Goal: Transaction & Acquisition: Download file/media

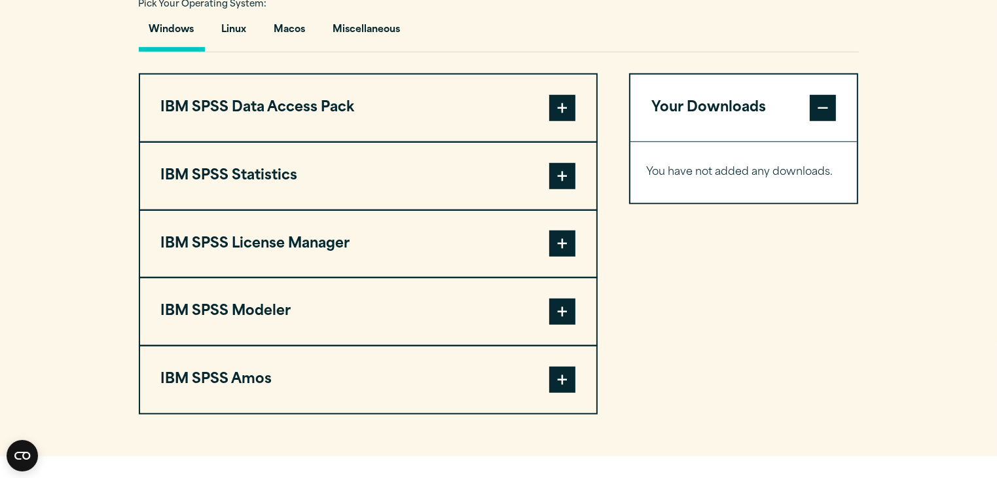
scroll to position [997, 0]
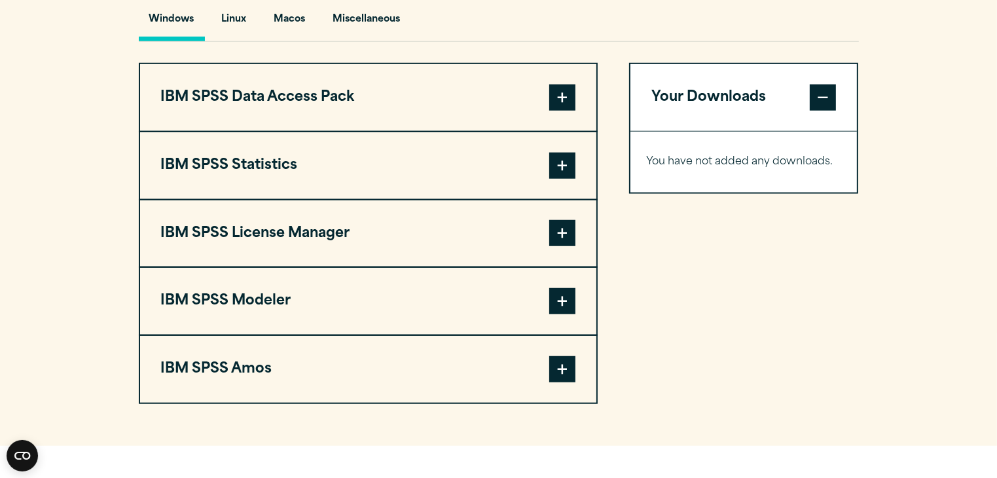
click at [547, 185] on button "IBM SPSS Statistics" at bounding box center [368, 165] width 456 height 67
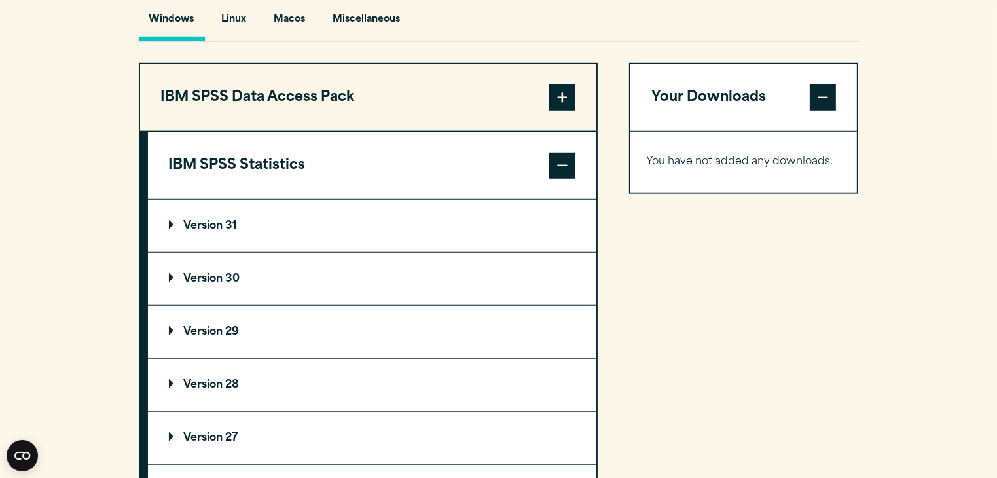
click at [488, 243] on summary "Version 31" at bounding box center [372, 226] width 448 height 52
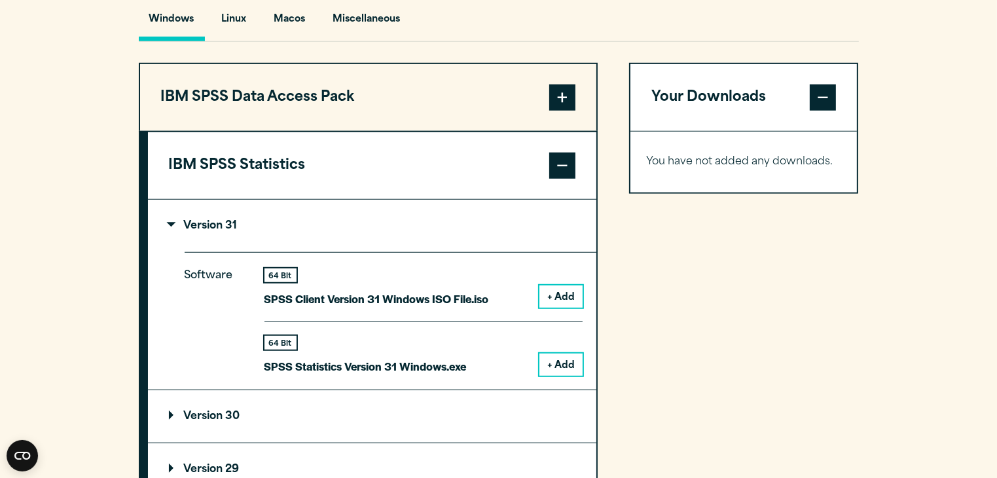
click at [560, 354] on button "+ Add" at bounding box center [560, 364] width 43 height 22
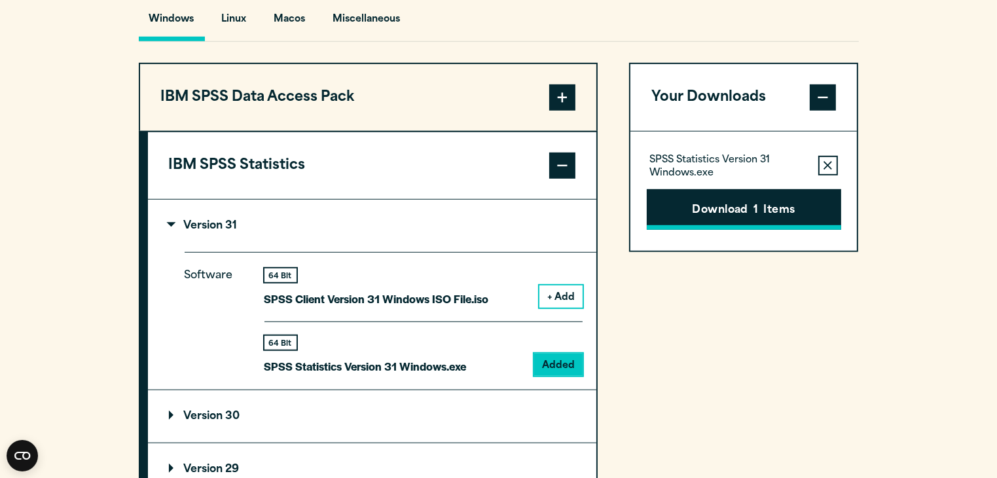
click at [699, 221] on button "Download 1 Items" at bounding box center [744, 209] width 194 height 41
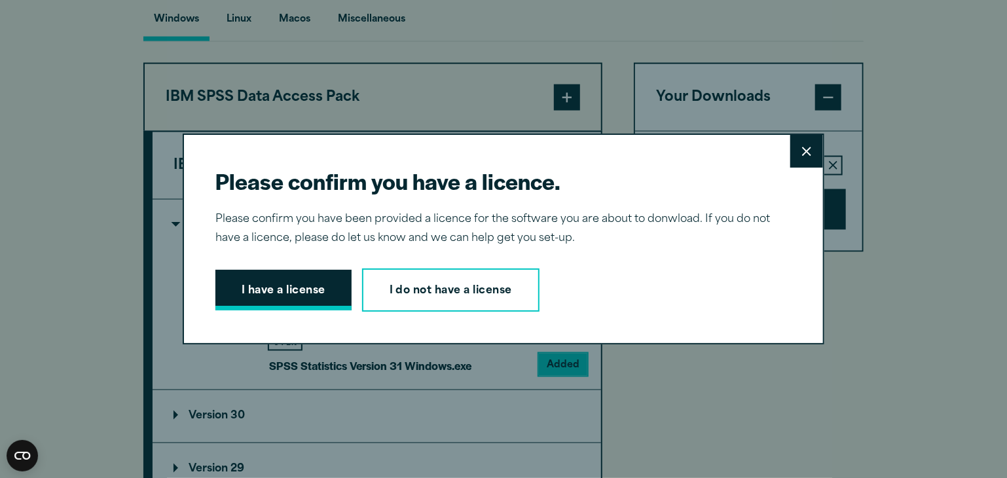
click at [315, 303] on button "I have a license" at bounding box center [283, 290] width 136 height 41
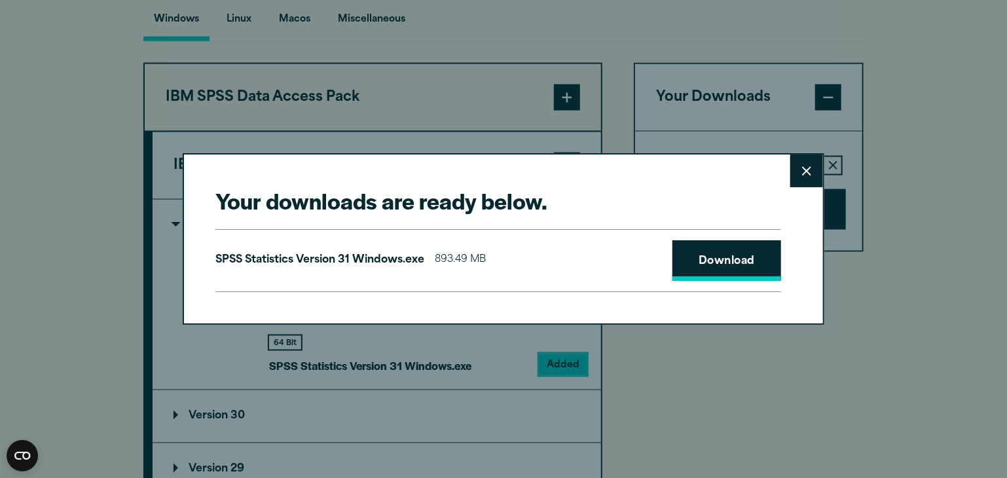
click at [673, 247] on link "Download" at bounding box center [726, 260] width 109 height 41
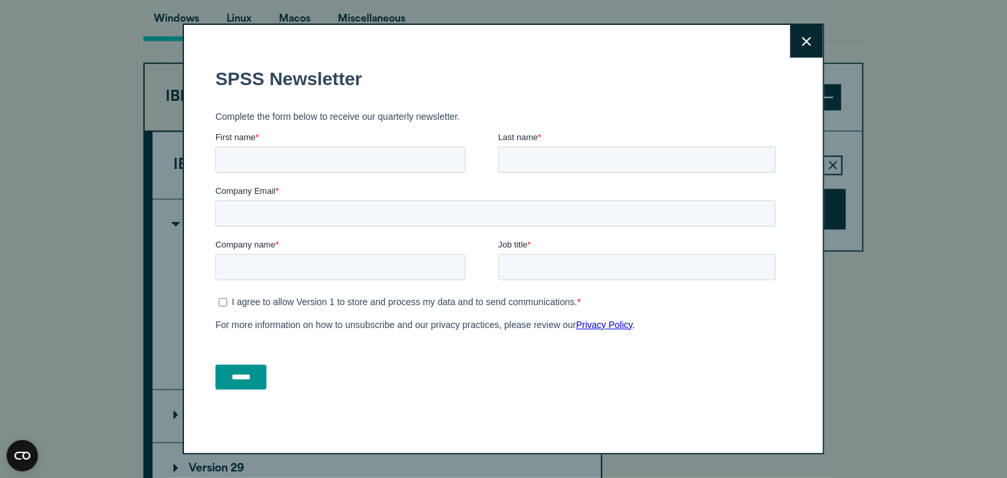
click at [791, 45] on button "Close" at bounding box center [806, 41] width 33 height 33
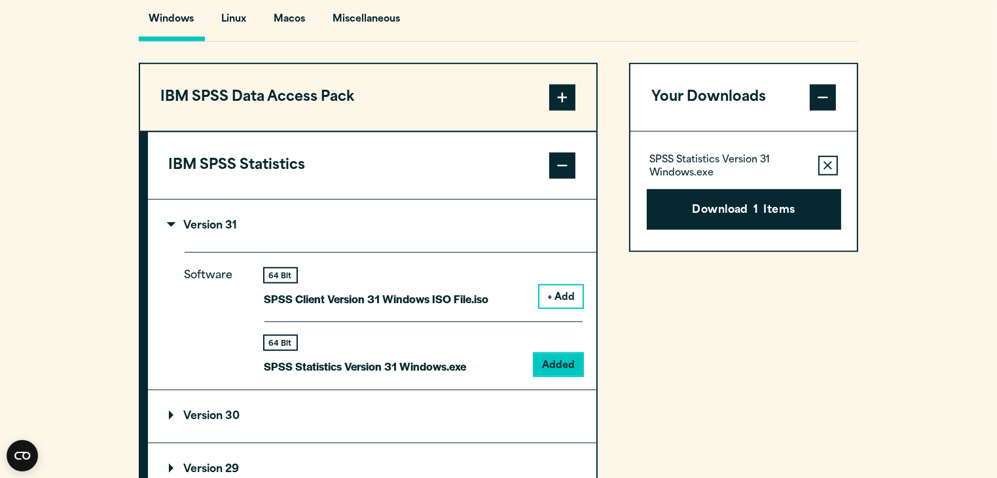
drag, startPoint x: 763, startPoint y: 196, endPoint x: 930, endPoint y: 52, distance: 220.4
click at [930, 52] on section "Select your software downloads Use the table below to find and navigate to your…" at bounding box center [498, 360] width 997 height 1083
click at [385, 242] on summary "Version 31" at bounding box center [372, 226] width 448 height 52
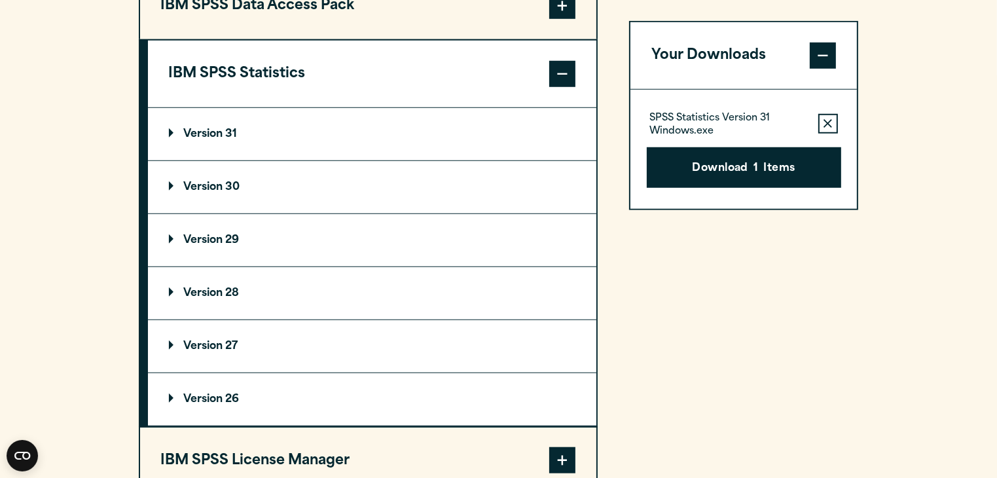
scroll to position [1136, 0]
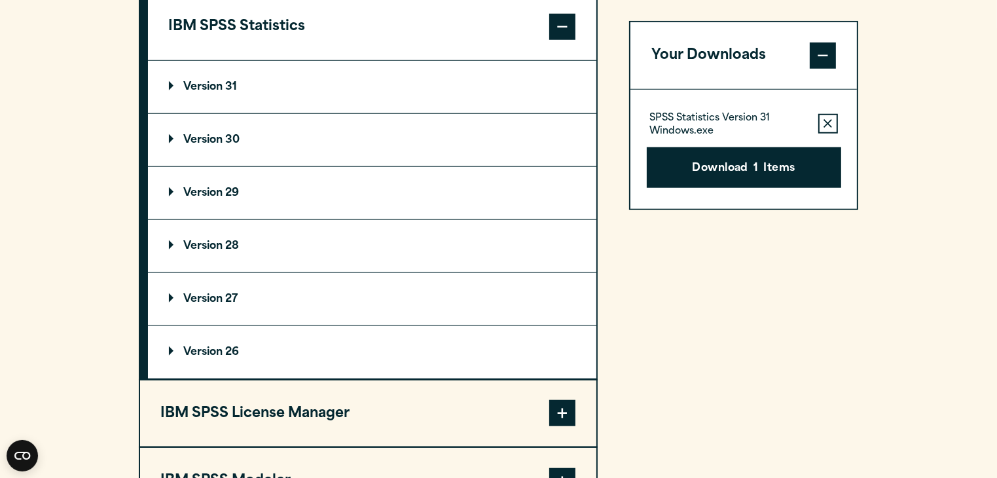
click at [360, 242] on summary "Version 28" at bounding box center [372, 246] width 448 height 52
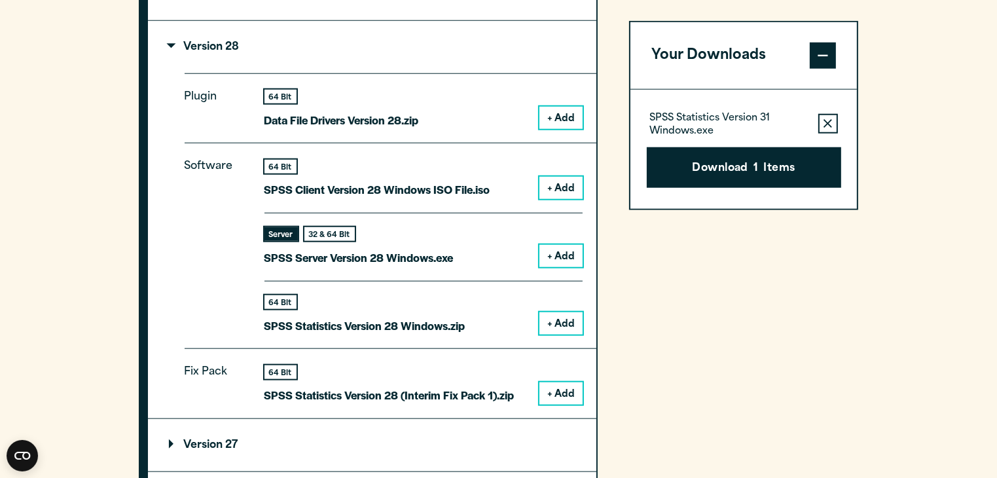
scroll to position [1335, 0]
drag, startPoint x: 553, startPoint y: 314, endPoint x: 860, endPoint y: 249, distance: 313.6
click at [860, 249] on section "Select your software downloads Use the table below to find and navigate to your…" at bounding box center [498, 127] width 997 height 1291
click at [575, 323] on button "+ Add" at bounding box center [560, 323] width 43 height 22
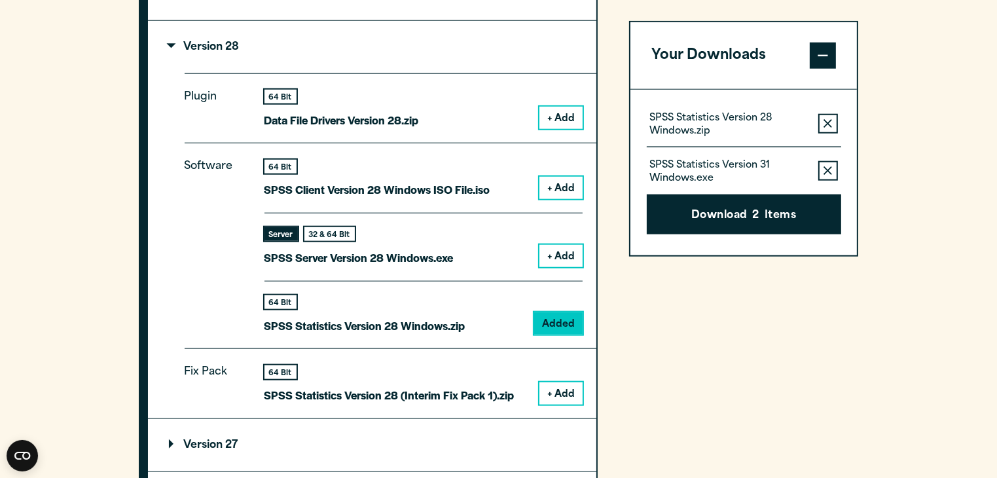
click at [830, 164] on button "Remove this item from your software download list" at bounding box center [828, 171] width 20 height 20
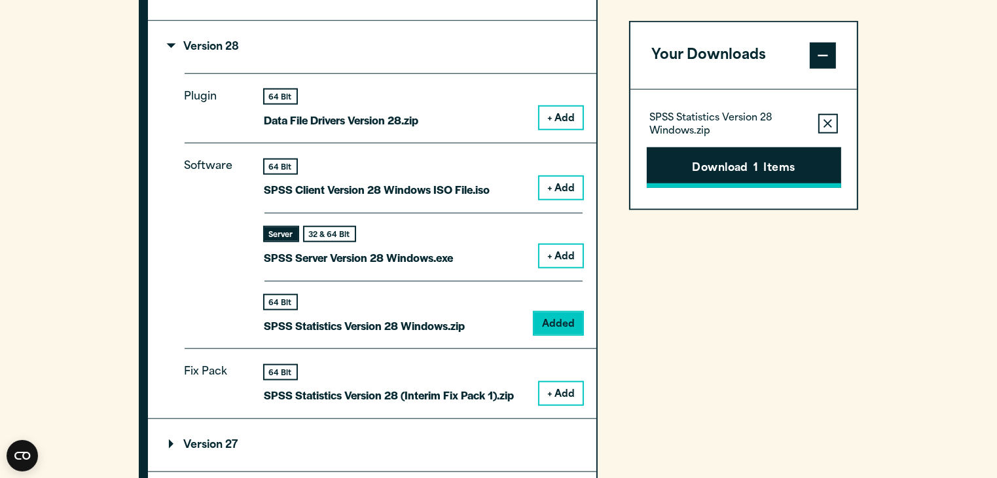
click at [801, 180] on button "Download 1 Items" at bounding box center [744, 167] width 194 height 41
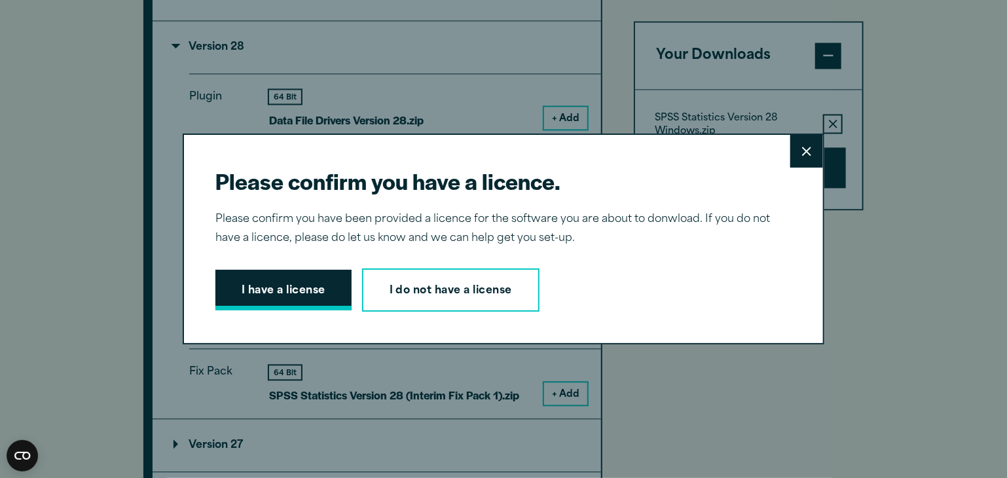
click at [255, 294] on button "I have a license" at bounding box center [283, 290] width 136 height 41
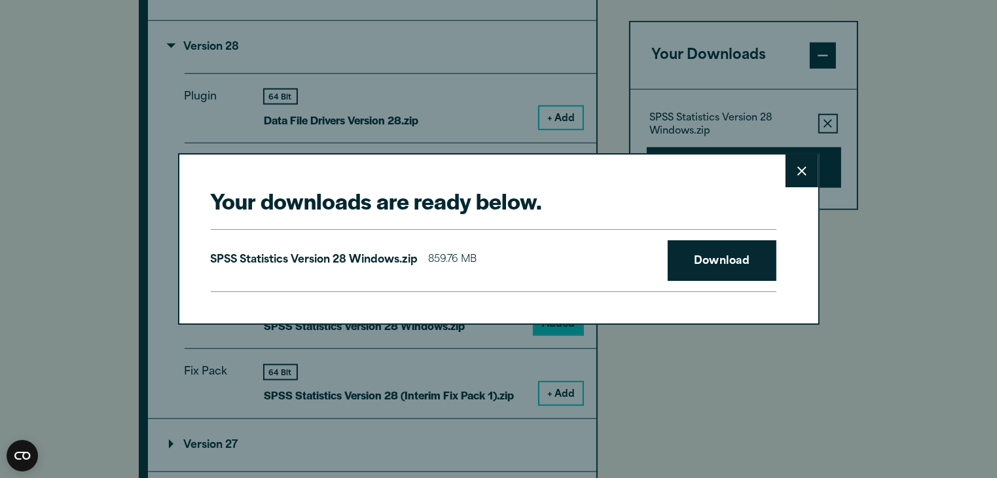
click at [701, 281] on div "SPSS Statistics Version 28 Windows.zip 859.76 MB Download" at bounding box center [493, 260] width 565 height 63
click at [706, 259] on link "Download" at bounding box center [722, 260] width 109 height 41
click at [806, 185] on button "Close" at bounding box center [801, 170] width 33 height 33
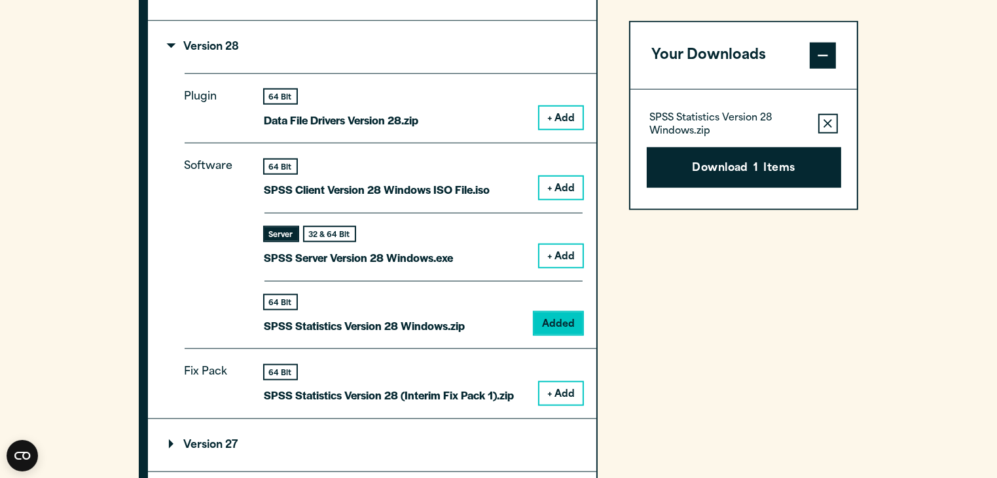
click at [234, 36] on summary "Version 28" at bounding box center [372, 47] width 448 height 52
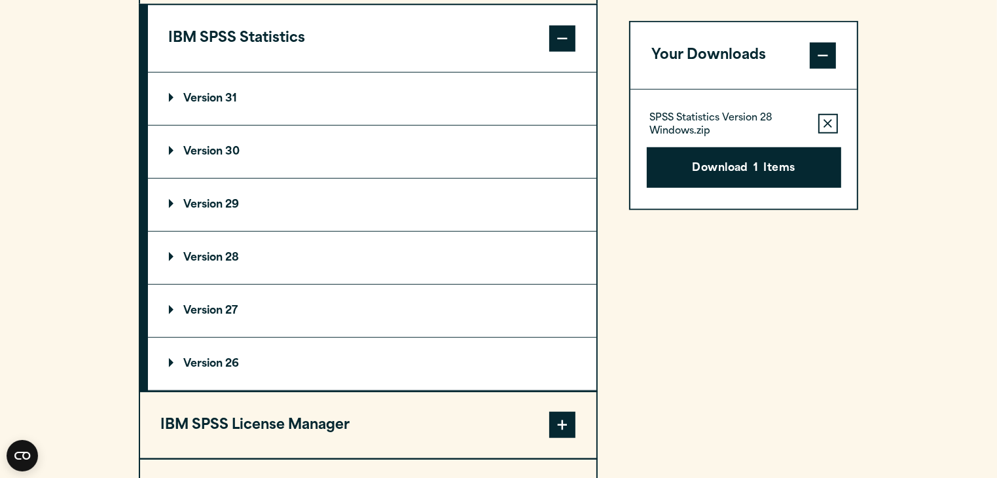
scroll to position [1120, 0]
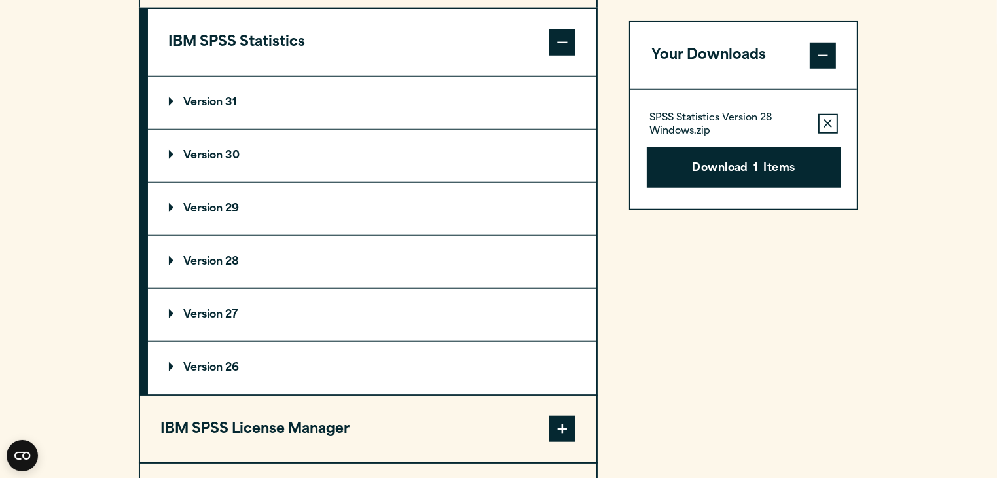
click at [220, 179] on summary "Version 30" at bounding box center [372, 156] width 448 height 52
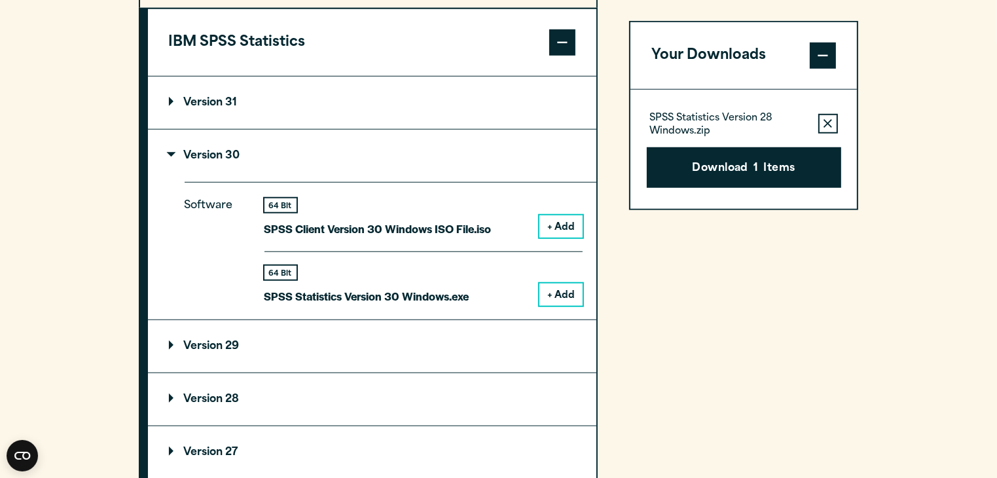
click at [562, 283] on button "+ Add" at bounding box center [560, 294] width 43 height 22
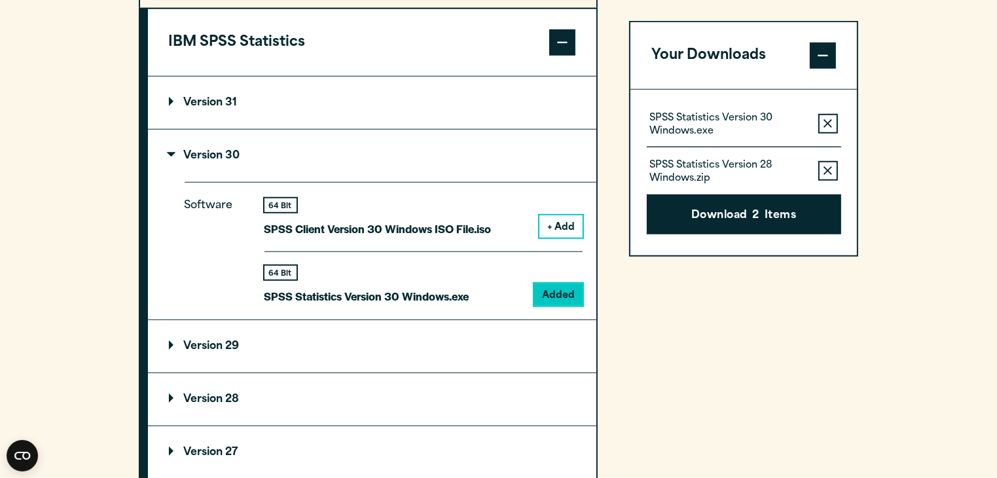
click at [818, 127] on button "Remove this item from your software download list" at bounding box center [828, 124] width 20 height 20
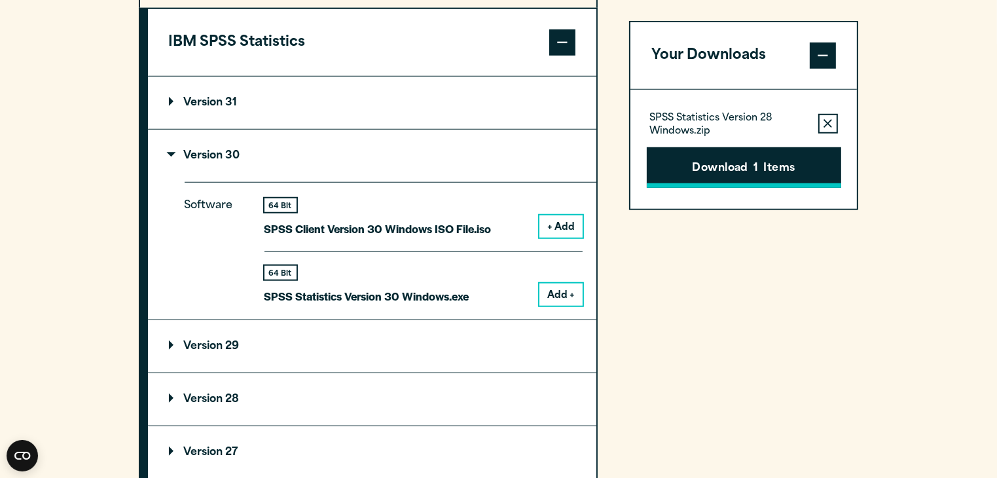
click at [785, 164] on button "Download 1 Items" at bounding box center [744, 167] width 194 height 41
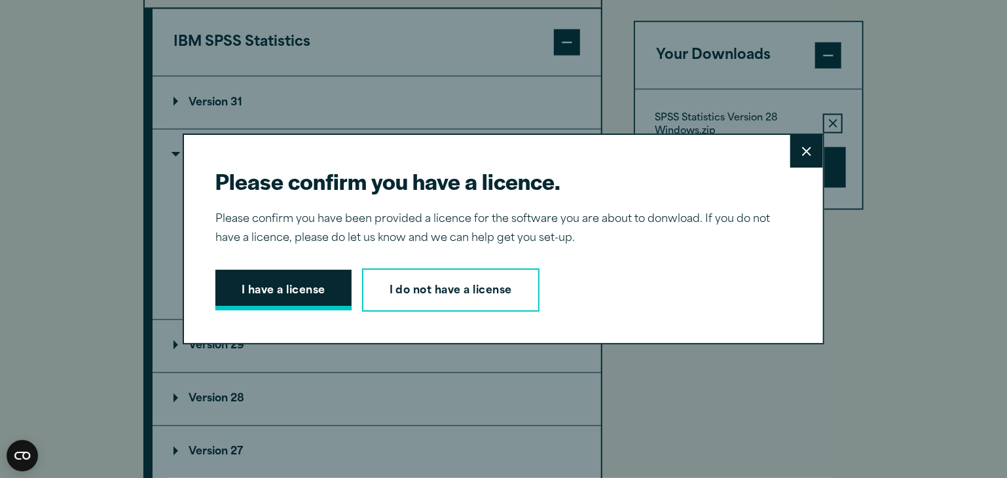
click at [300, 286] on button "I have a license" at bounding box center [283, 290] width 136 height 41
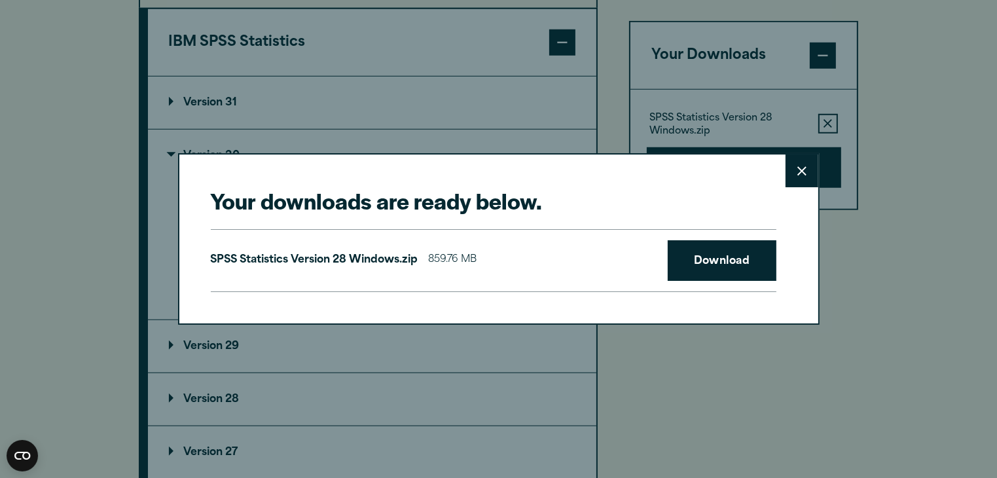
click at [803, 177] on button "Close" at bounding box center [801, 170] width 33 height 33
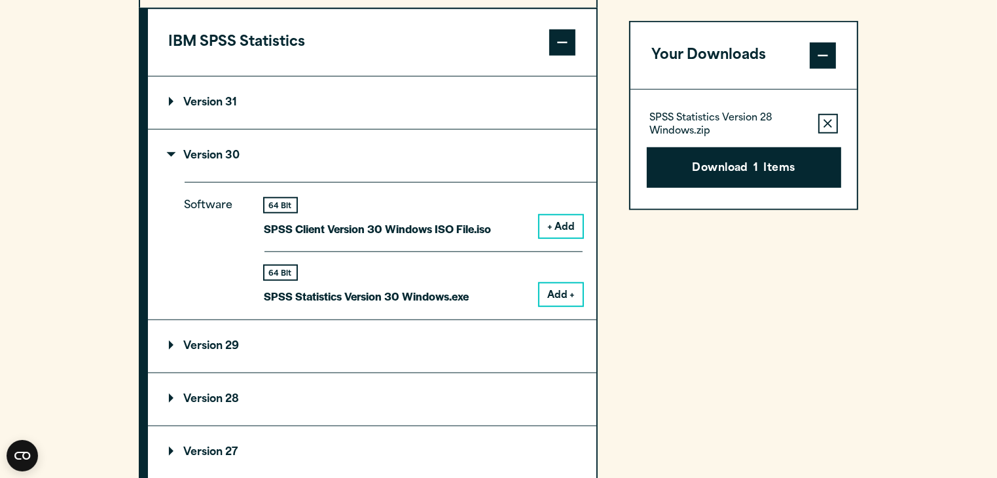
click at [833, 125] on button "Remove this item from your software download list" at bounding box center [828, 124] width 20 height 20
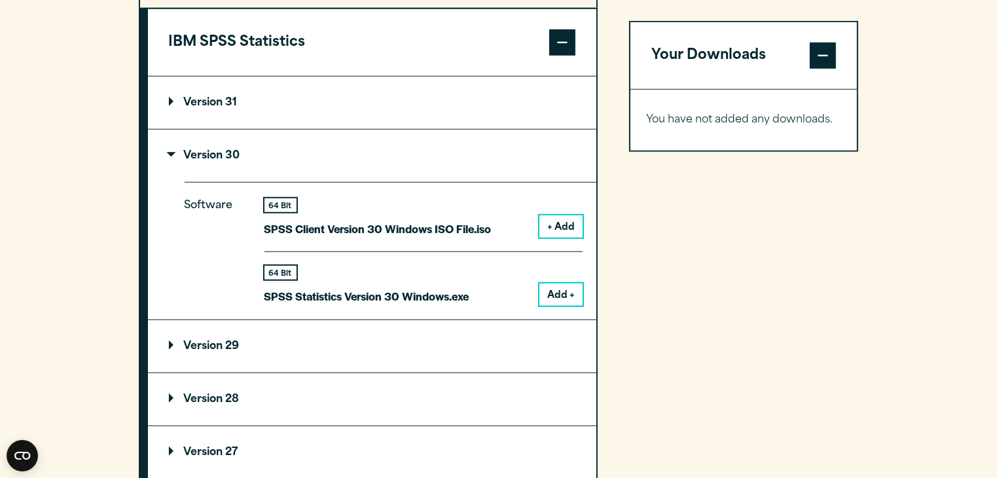
click at [232, 360] on summary "Version 29" at bounding box center [372, 346] width 448 height 52
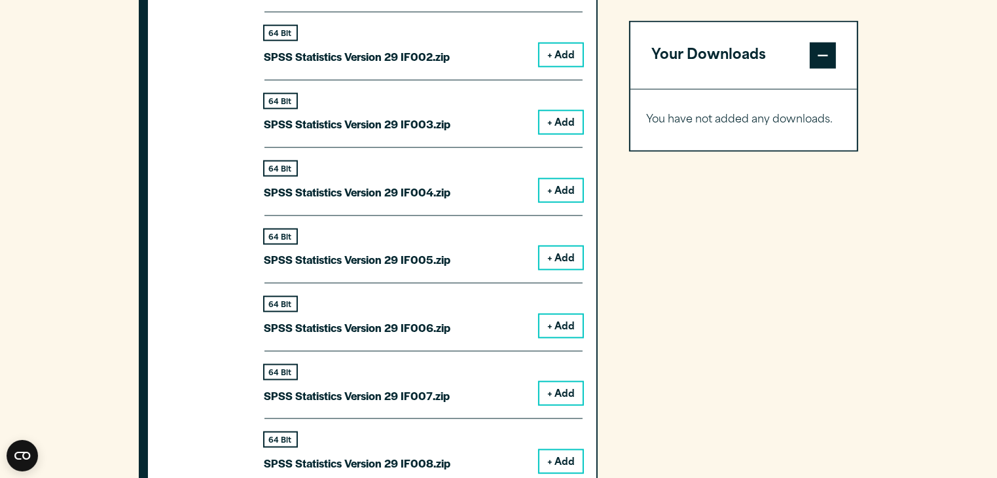
scroll to position [1759, 0]
click at [552, 49] on button "+ Add" at bounding box center [560, 54] width 43 height 22
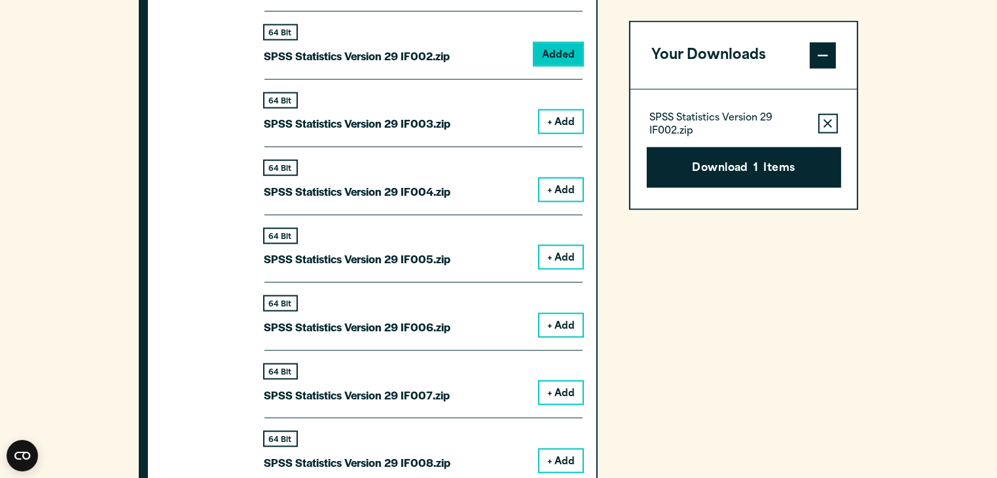
click at [819, 123] on button "Remove this item from your software download list" at bounding box center [828, 124] width 20 height 20
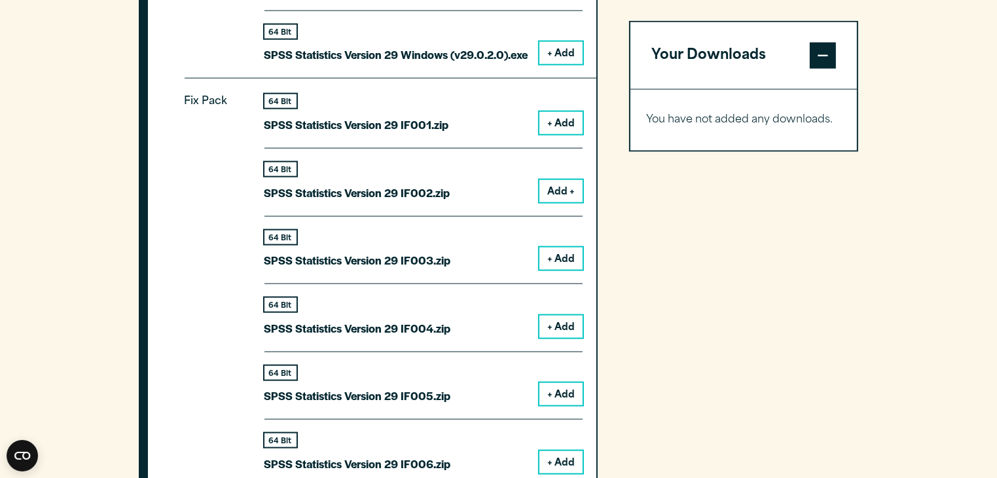
scroll to position [1541, 0]
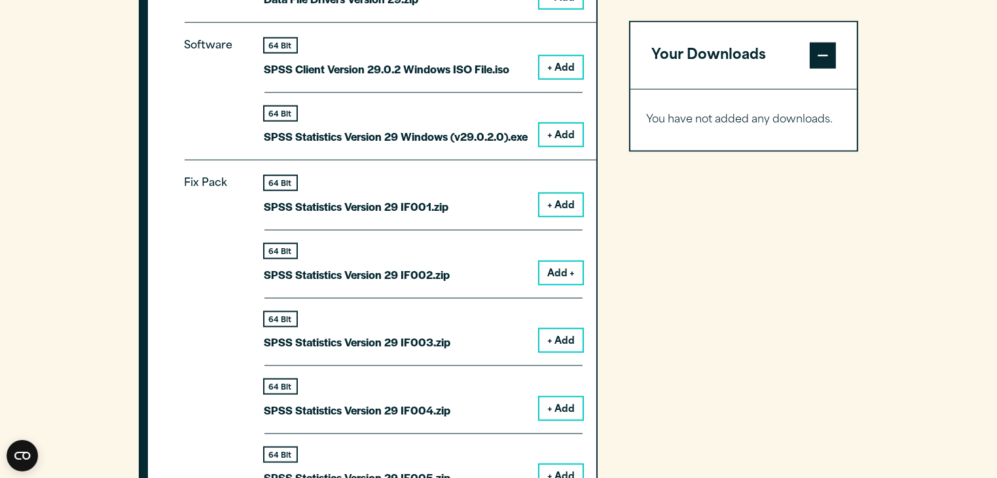
click at [573, 142] on button "+ Add" at bounding box center [560, 135] width 43 height 22
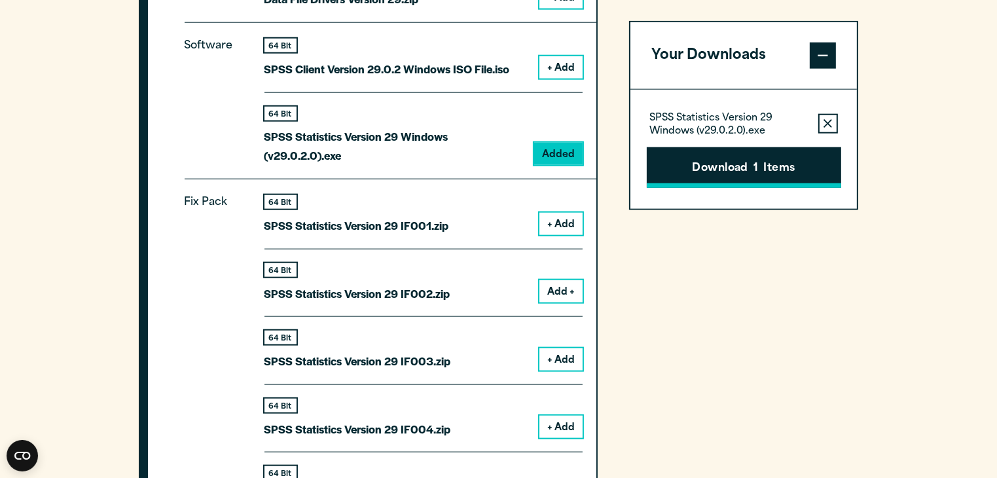
click at [693, 168] on button "Download 1 Items" at bounding box center [744, 167] width 194 height 41
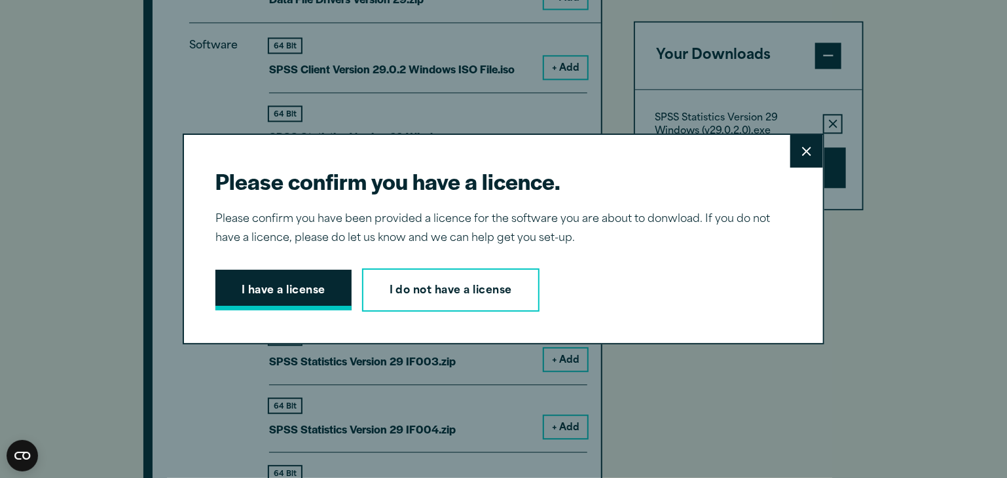
click at [236, 277] on button "I have a license" at bounding box center [283, 290] width 136 height 41
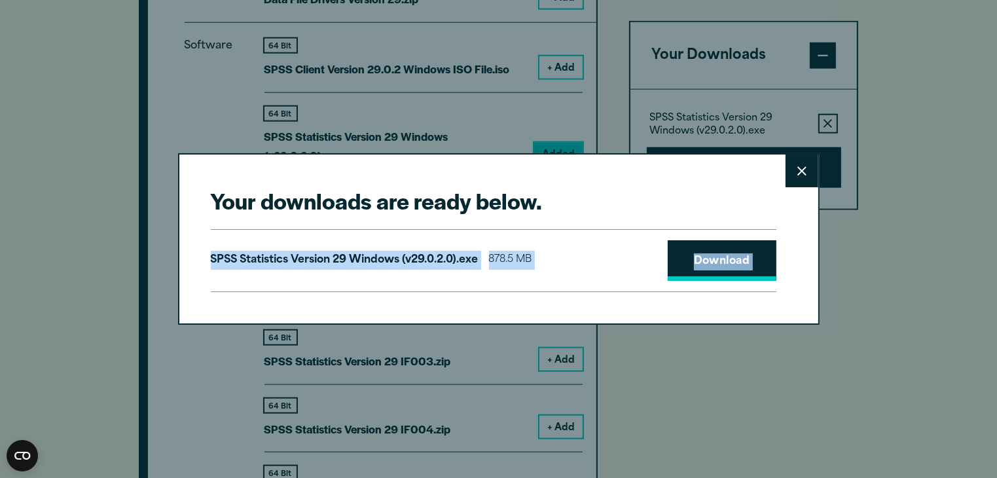
click at [669, 262] on link "Download" at bounding box center [722, 260] width 109 height 41
click at [702, 254] on link "Download" at bounding box center [722, 260] width 109 height 41
click at [704, 257] on link "Download" at bounding box center [722, 260] width 109 height 41
click at [755, 272] on link "Download" at bounding box center [722, 260] width 109 height 41
click at [672, 273] on link "Download" at bounding box center [722, 260] width 109 height 41
